Goal: Information Seeking & Learning: Learn about a topic

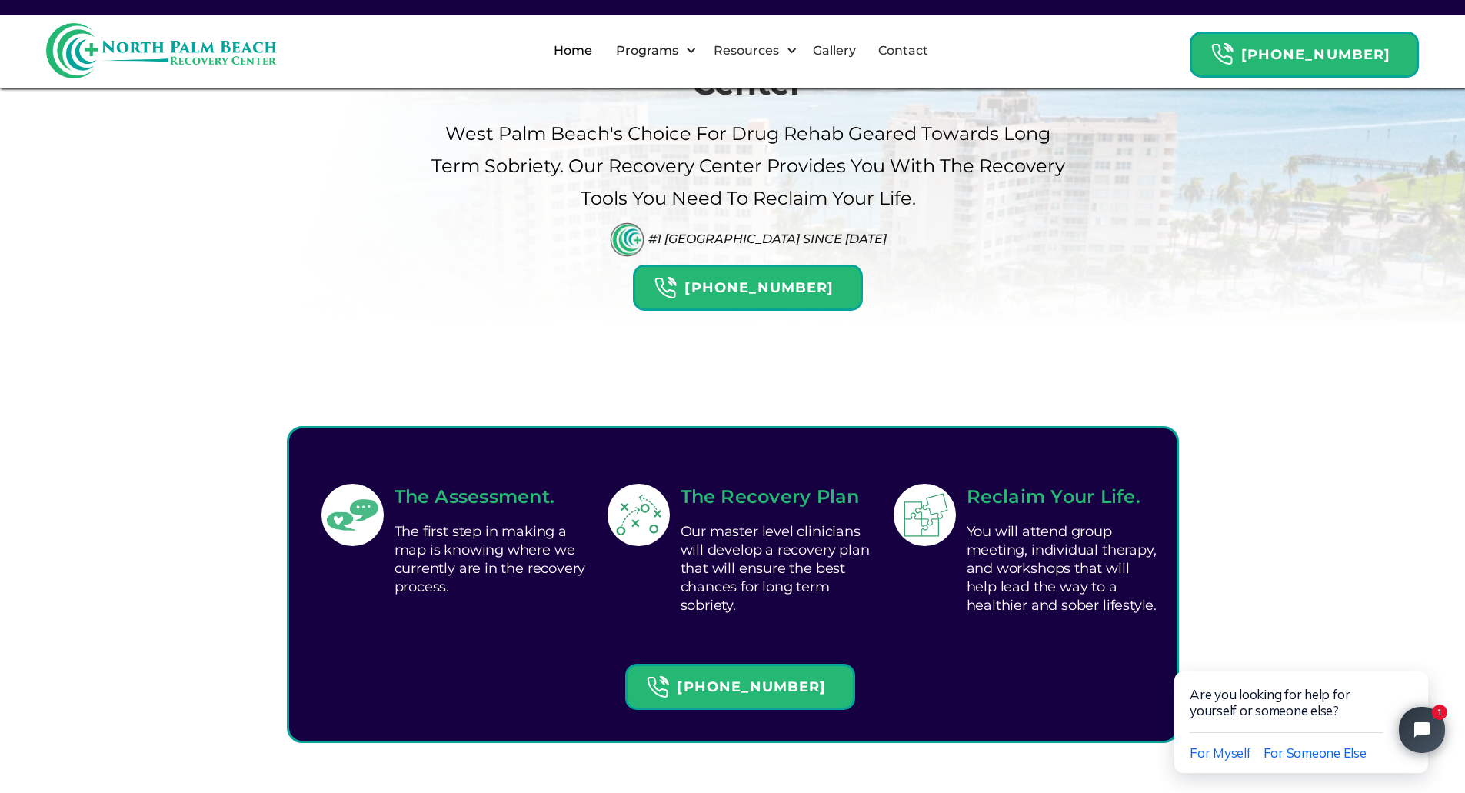
scroll to position [77, 0]
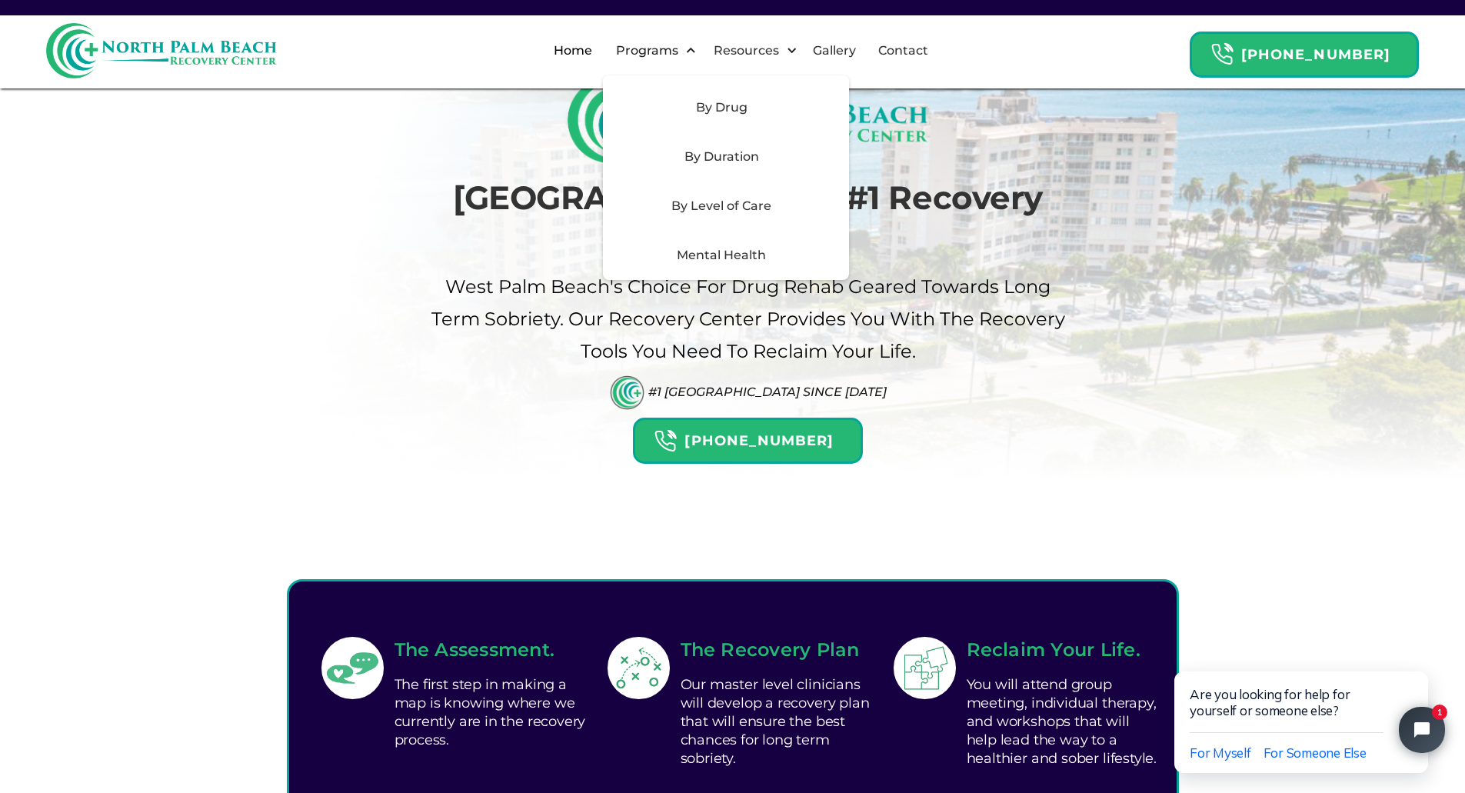
click at [719, 198] on div "By Level of Care" at bounding box center [721, 206] width 218 height 18
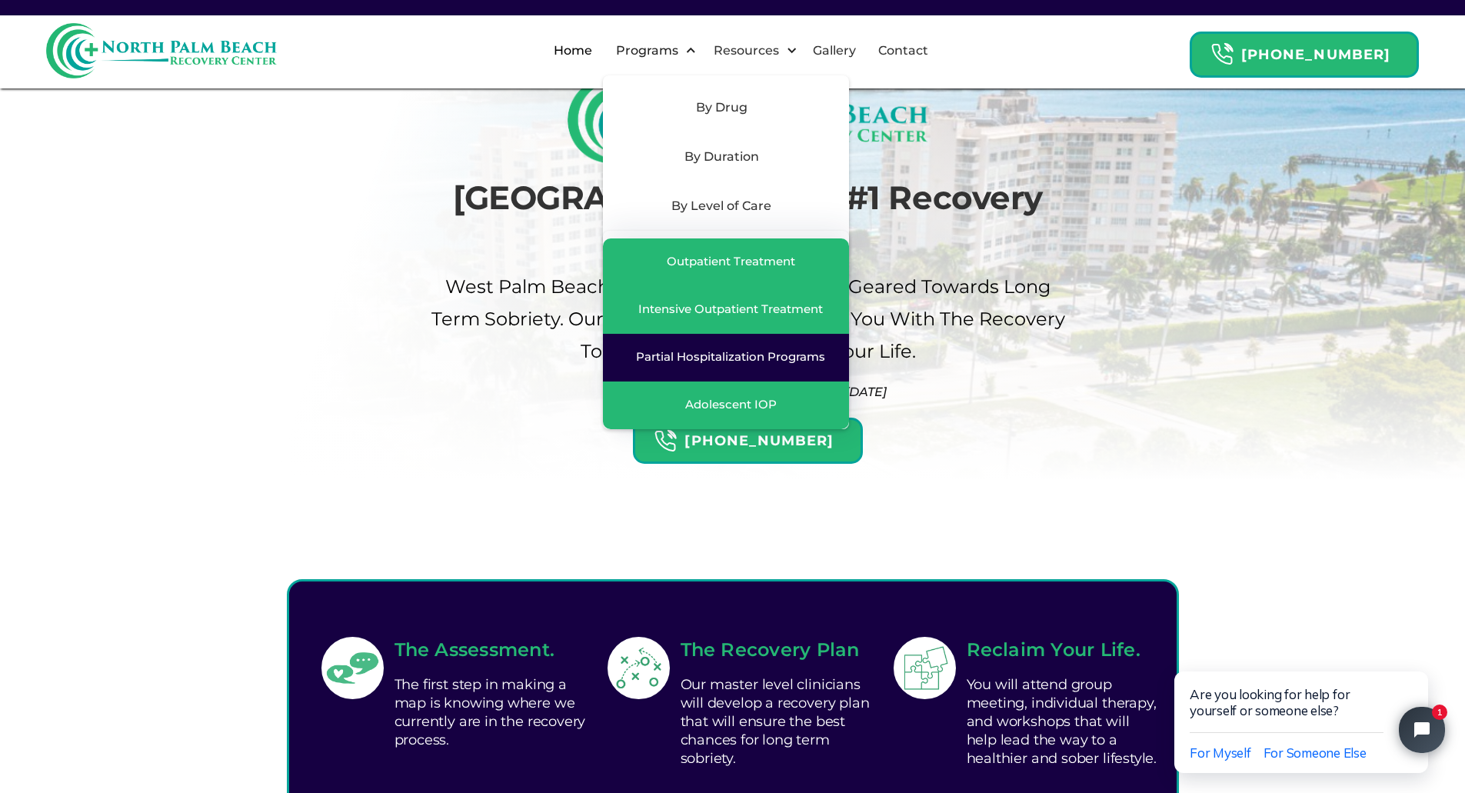
click at [701, 358] on div "Partial Hospitalization Programs" at bounding box center [730, 356] width 189 height 15
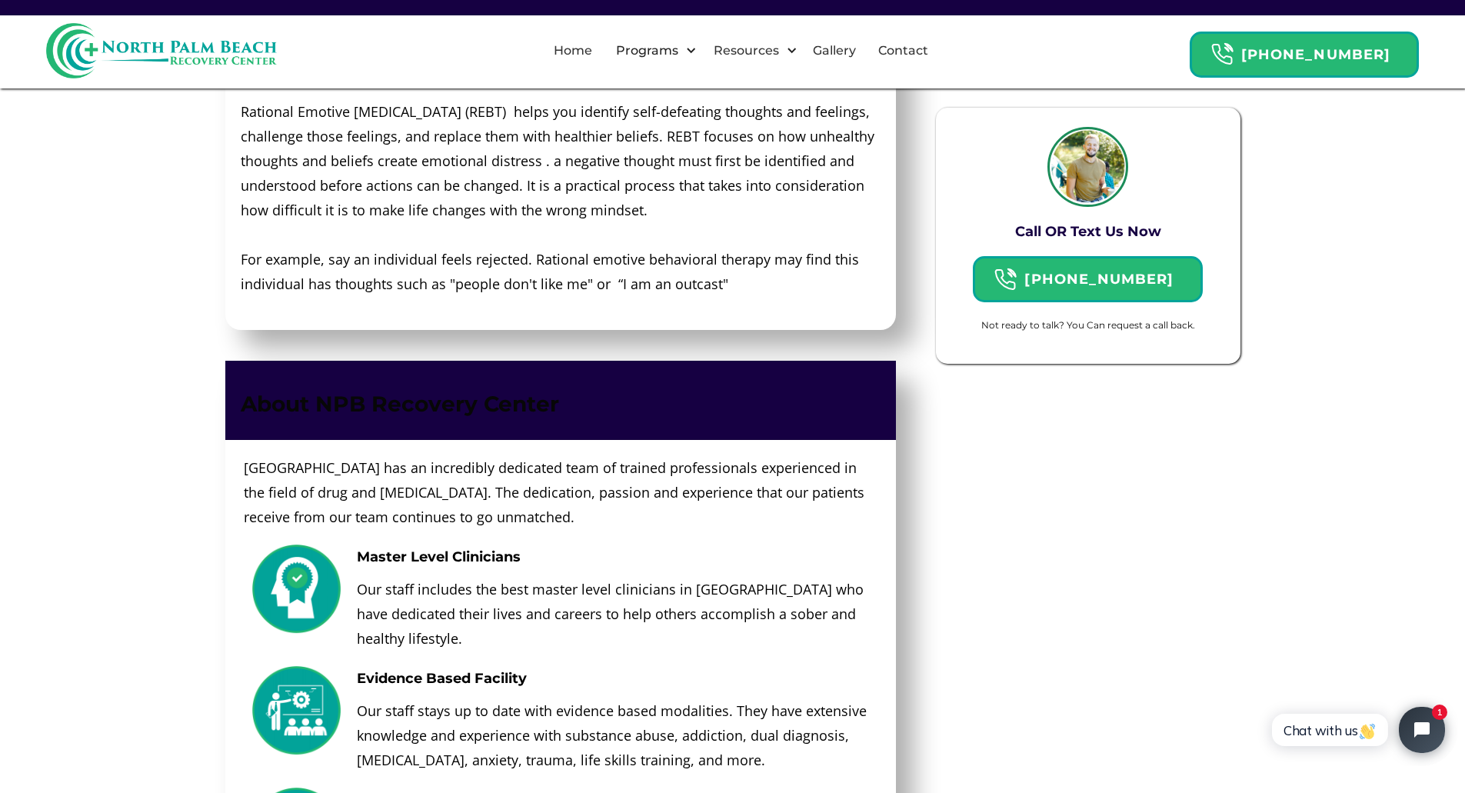
scroll to position [3537, 0]
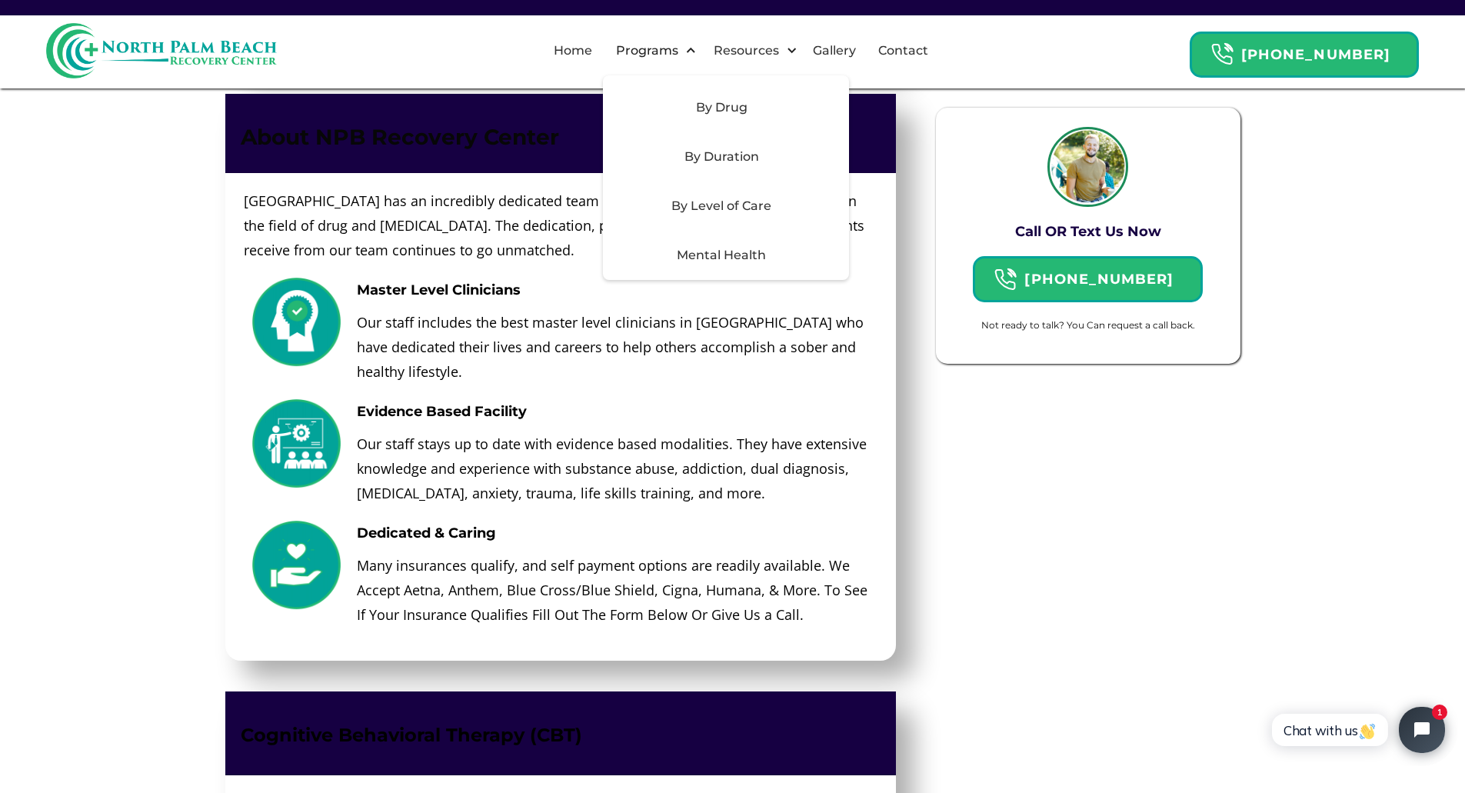
click at [744, 205] on div "By Level of Care" at bounding box center [721, 206] width 218 height 18
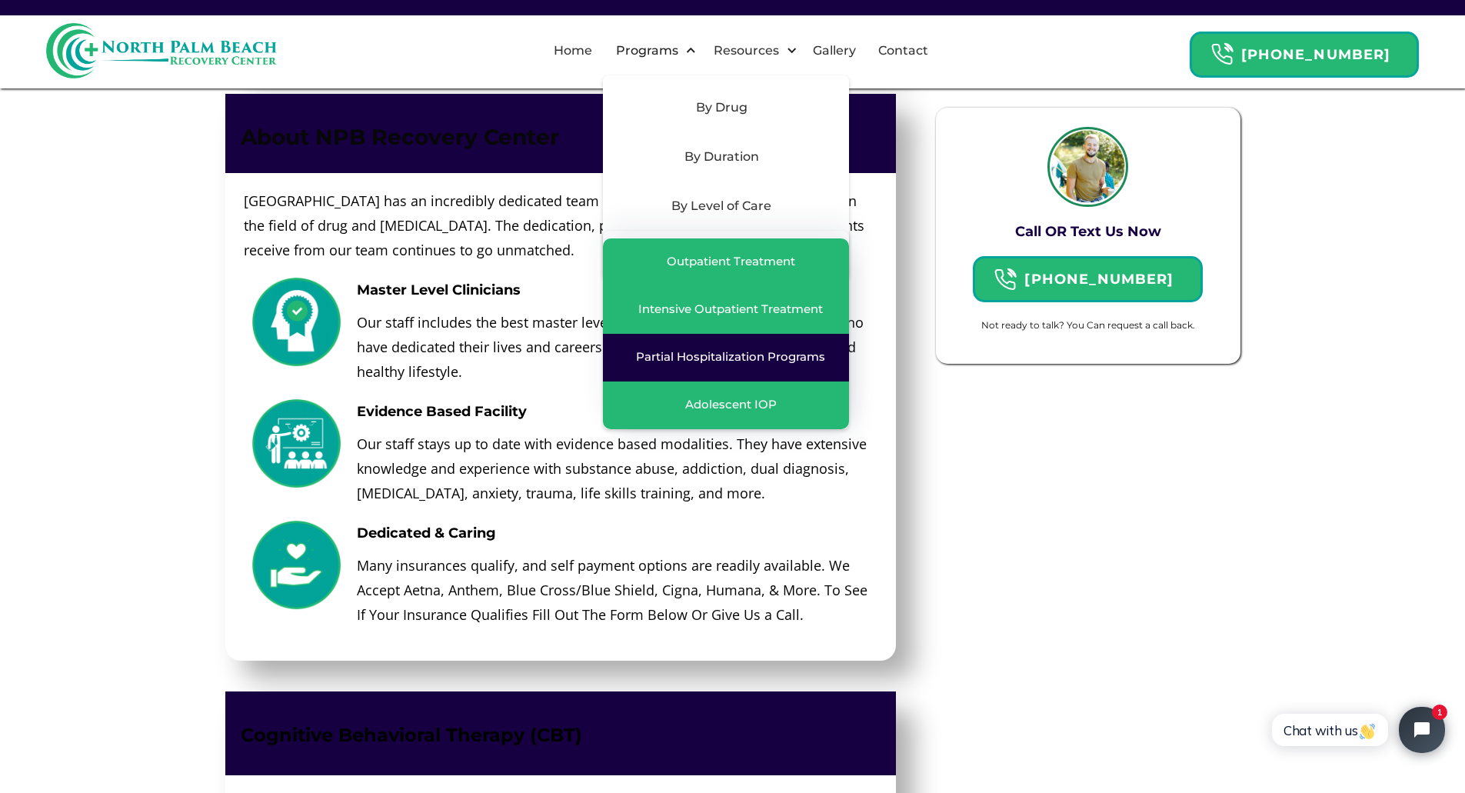
click at [730, 367] on link "Partial Hospitalization Programs" at bounding box center [726, 358] width 246 height 48
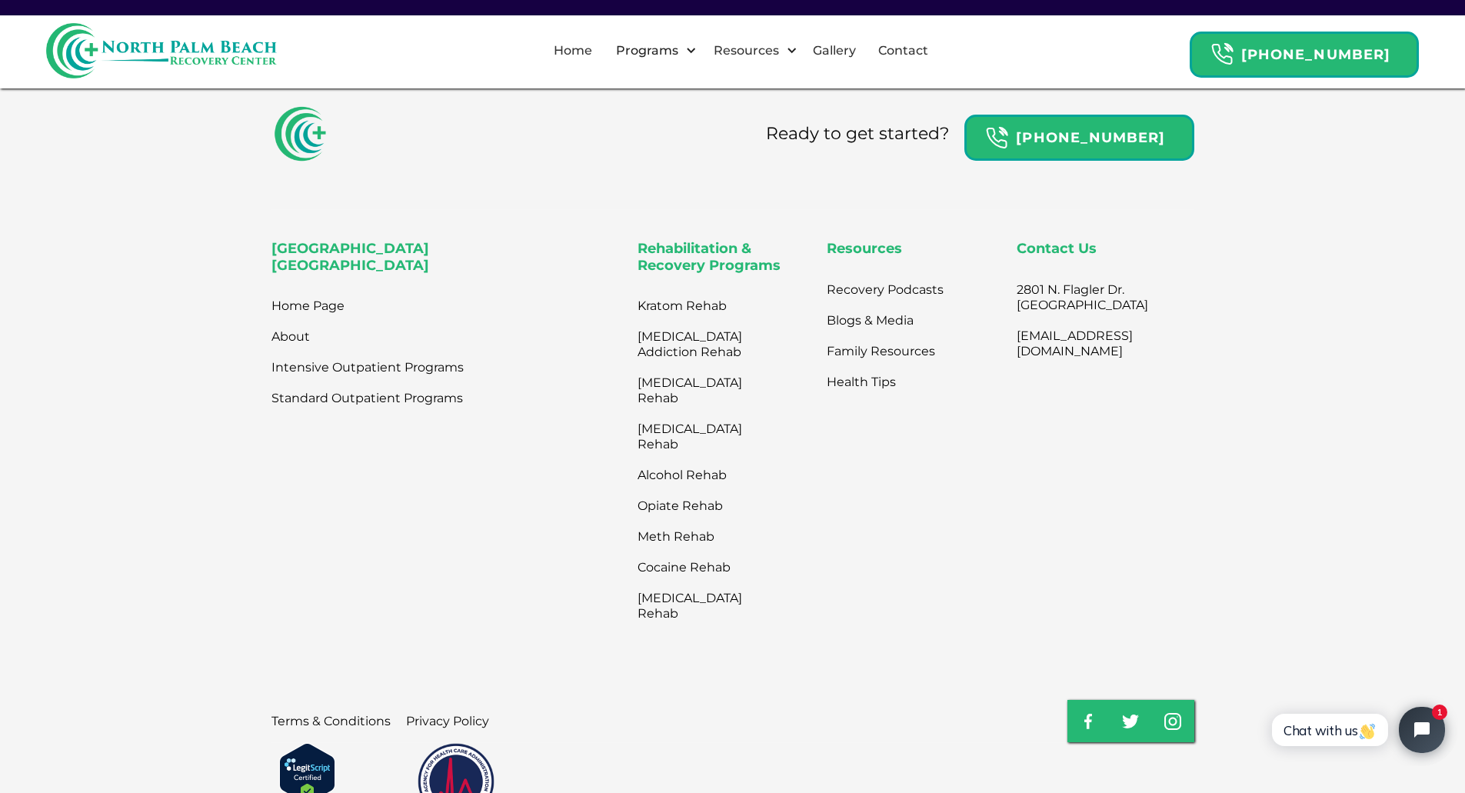
scroll to position [5107, 0]
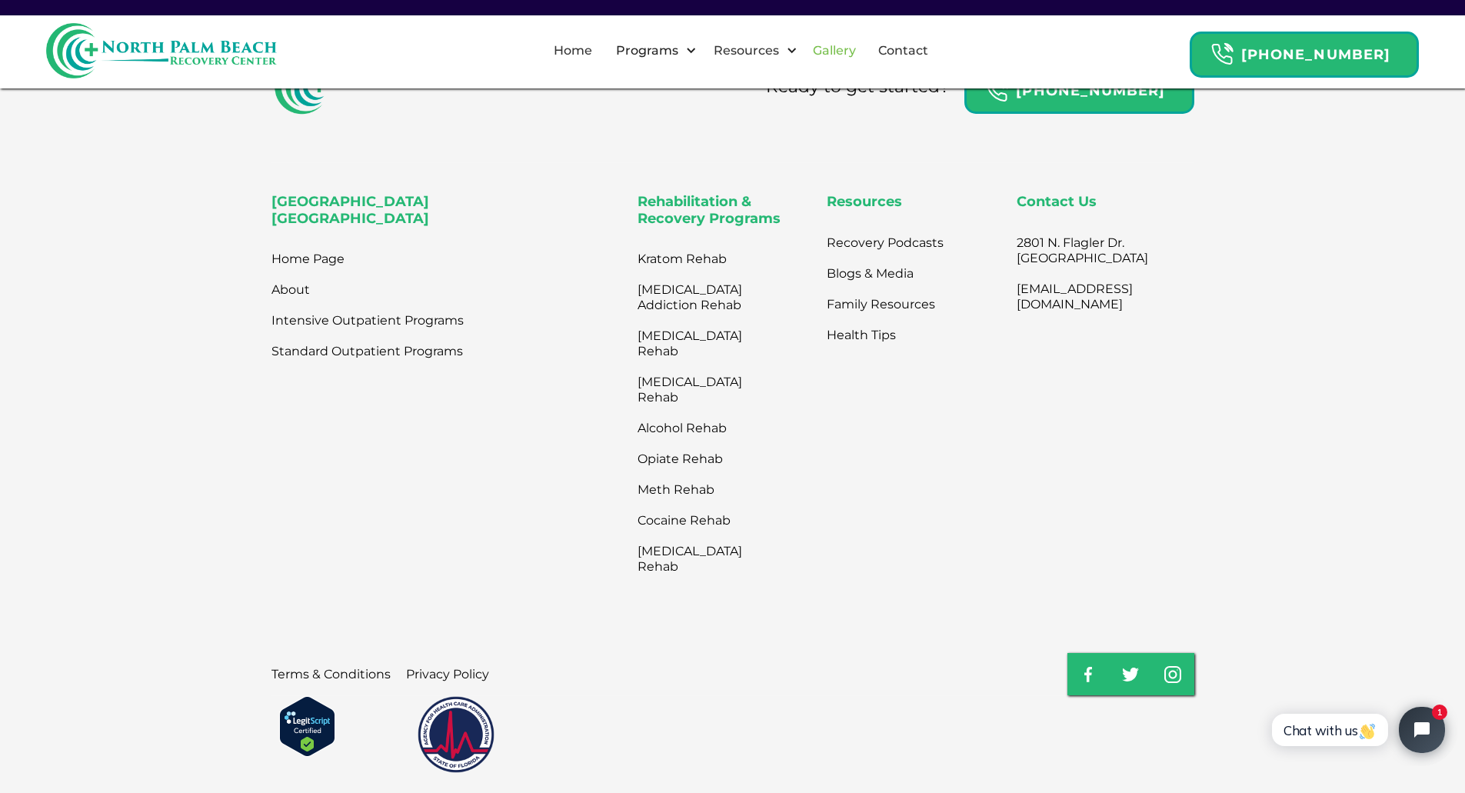
click at [862, 44] on link "Gallery" at bounding box center [835, 50] width 62 height 49
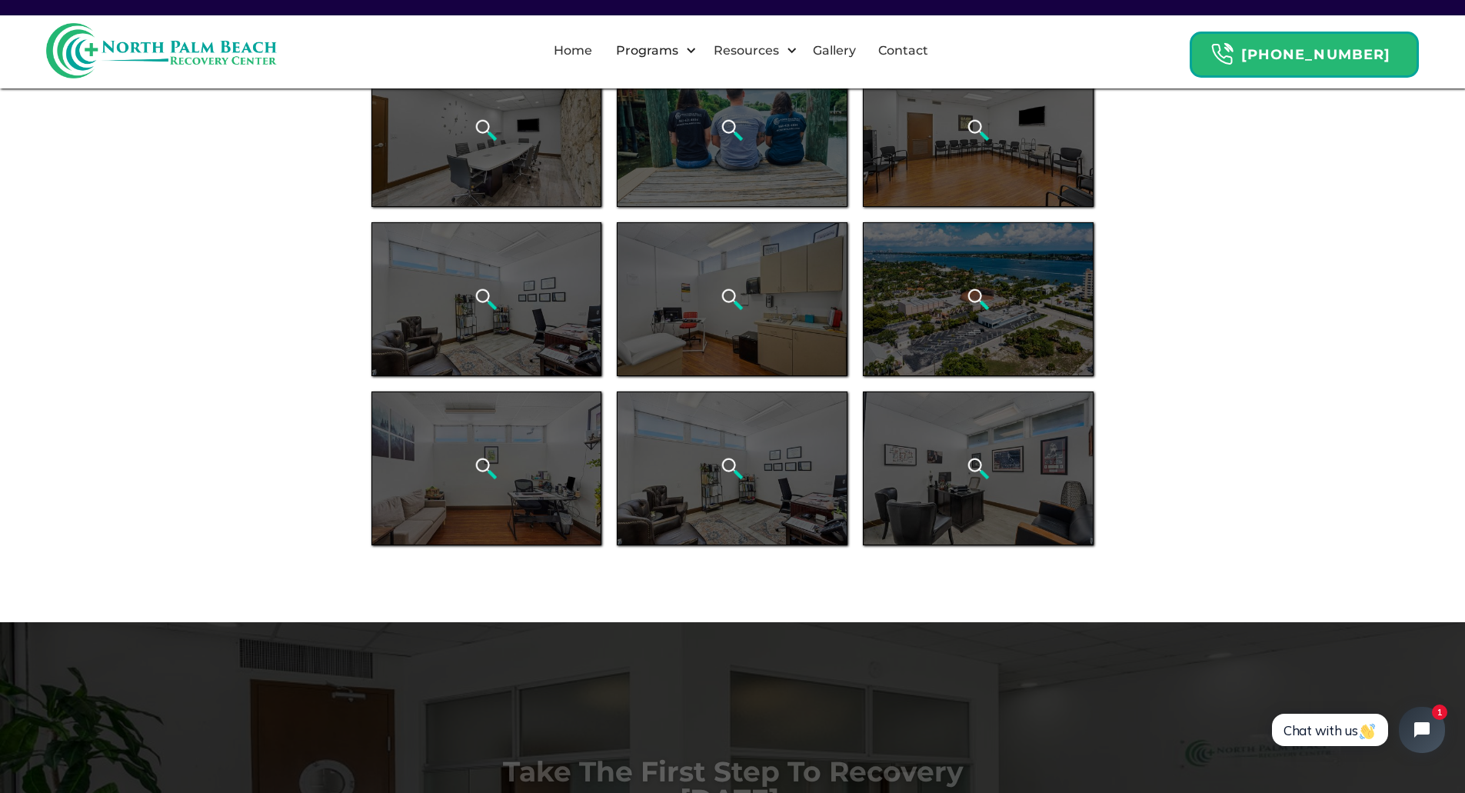
scroll to position [1000, 0]
